Goal: Obtain resource: Obtain resource

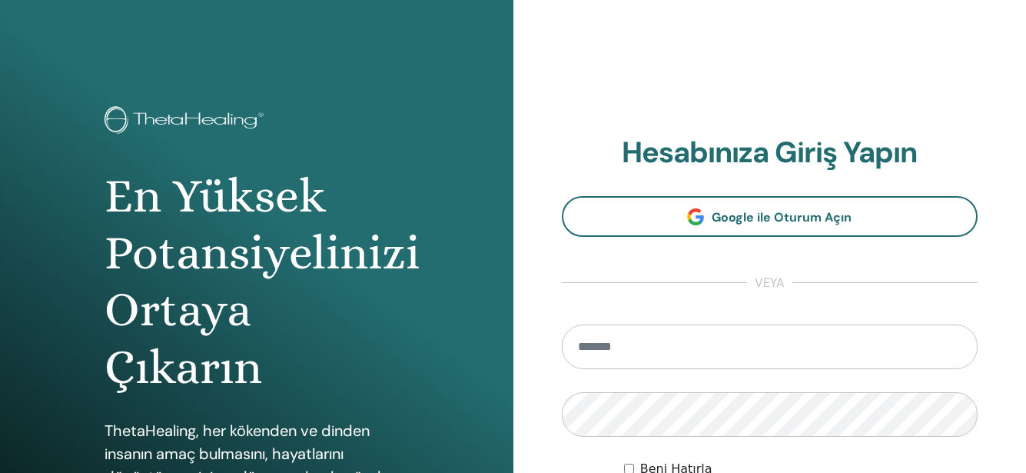
type input "**********"
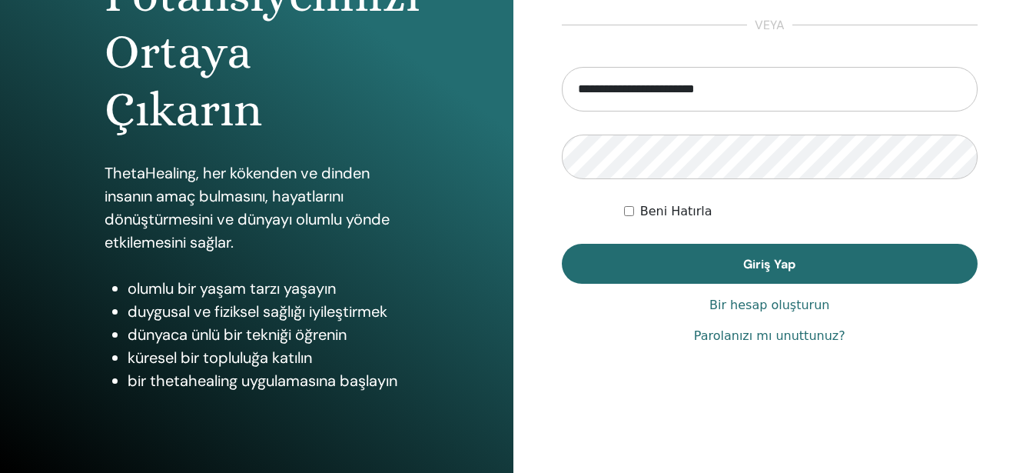
scroll to position [261, 0]
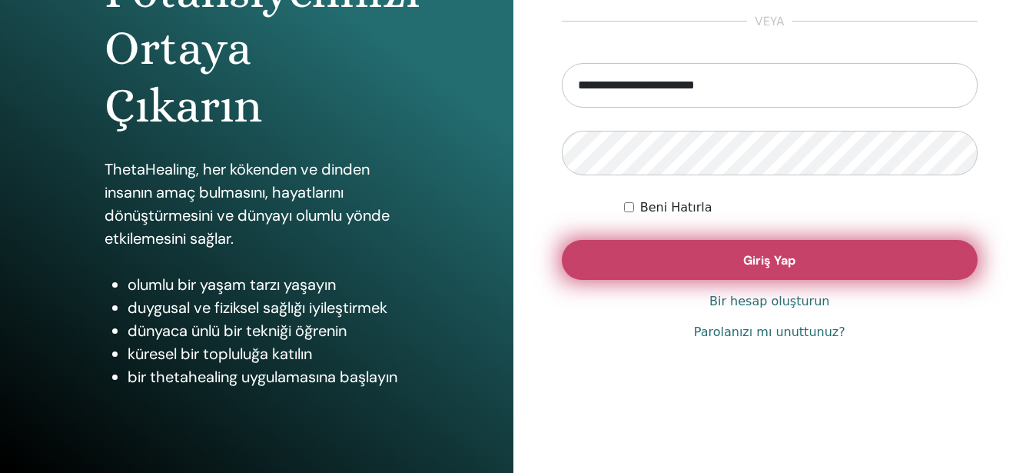
click at [821, 262] on button "Giriş Yap" at bounding box center [770, 260] width 416 height 40
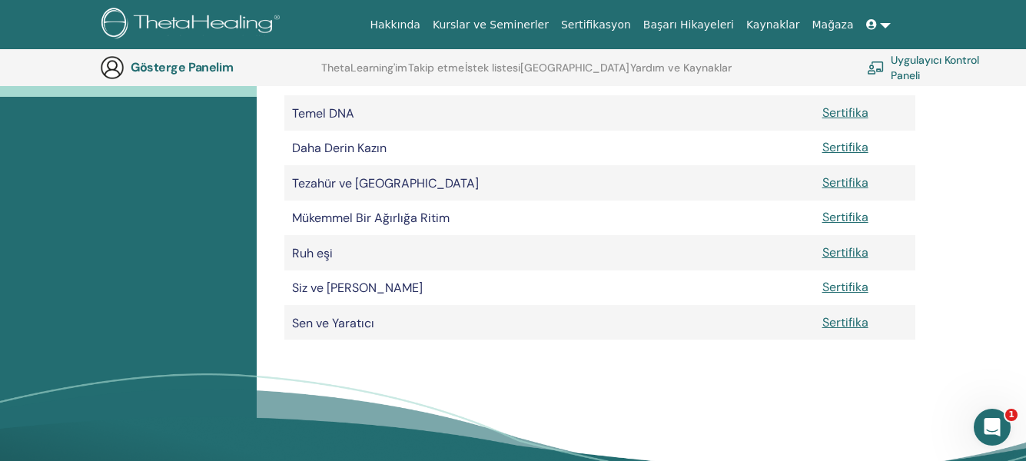
scroll to position [327, 0]
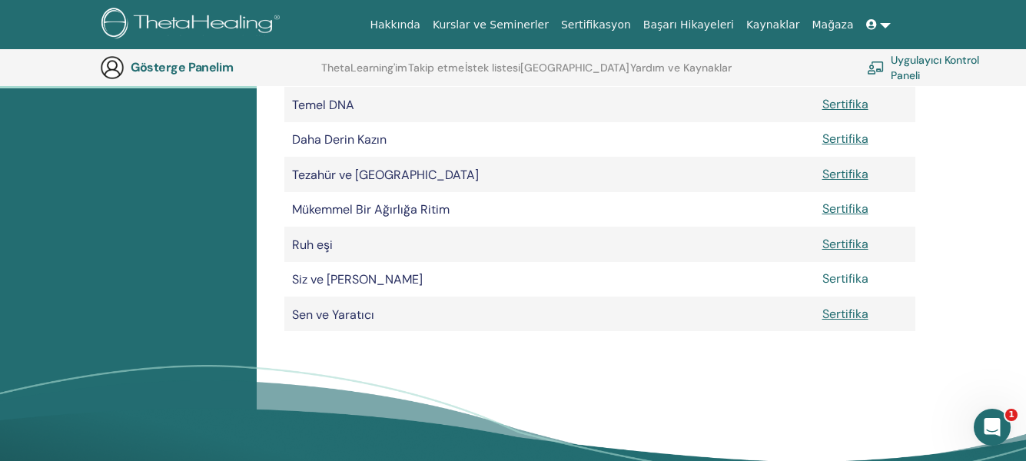
click at [848, 276] on font "Sertifika" at bounding box center [845, 278] width 46 height 16
click at [843, 276] on font "Sertifika" at bounding box center [845, 278] width 46 height 16
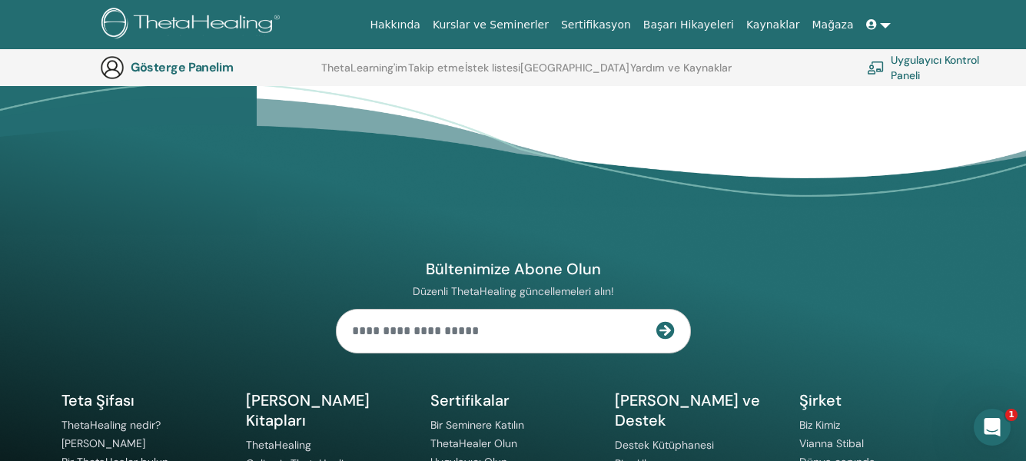
scroll to position [632, 0]
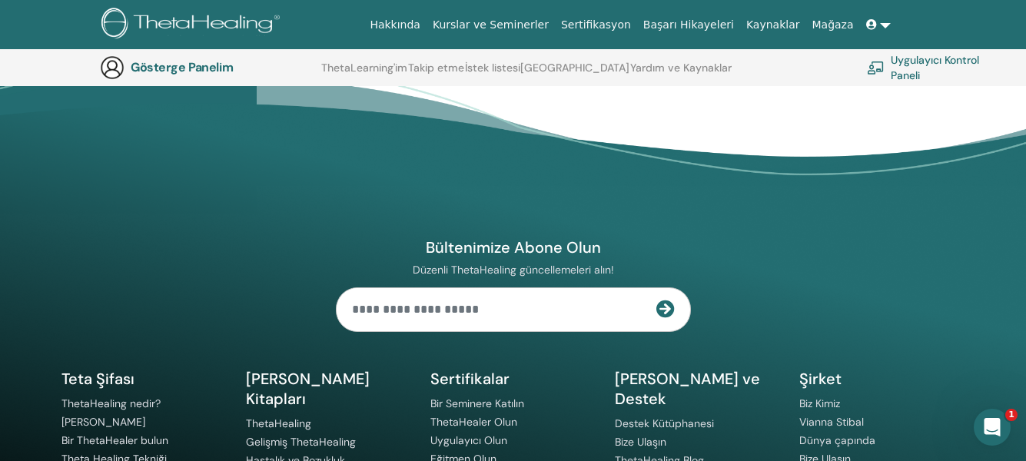
click at [884, 26] on link at bounding box center [878, 25] width 37 height 28
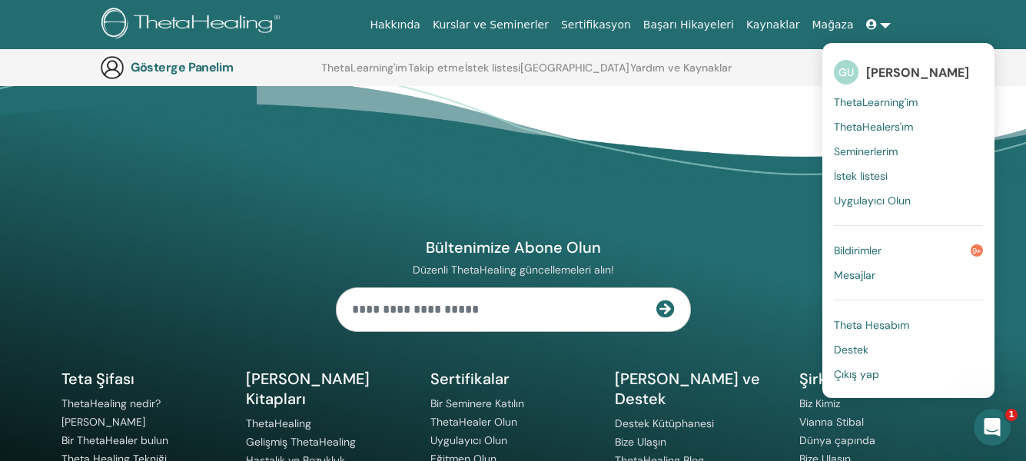
click at [865, 376] on font "Çıkış yap" at bounding box center [856, 374] width 45 height 14
